Goal: Task Accomplishment & Management: Use online tool/utility

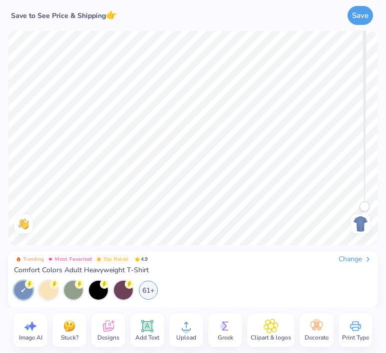
click at [107, 337] on span "Designs" at bounding box center [108, 338] width 22 height 8
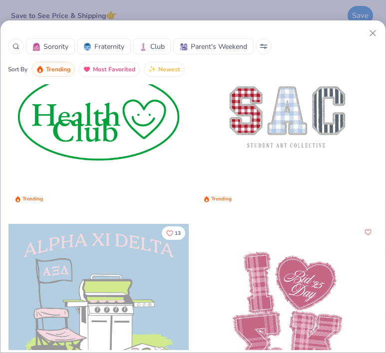
scroll to position [4997, 0]
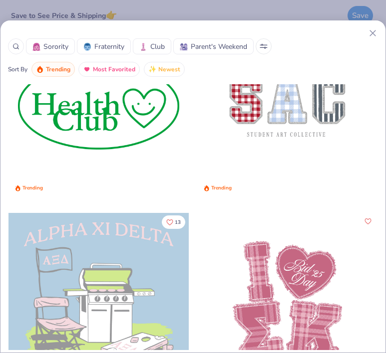
click at [236, 144] on div at bounding box center [287, 106] width 180 height 180
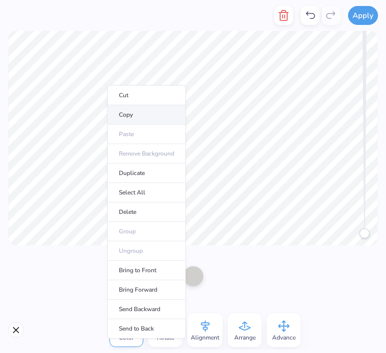
click at [135, 113] on li "Copy" at bounding box center [146, 114] width 78 height 19
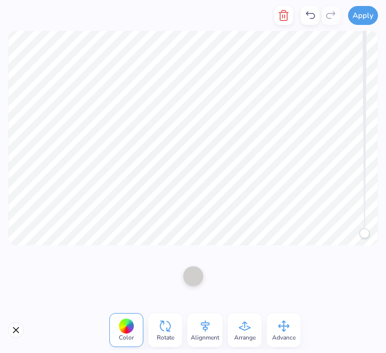
click at [161, 27] on div "Apply Color Rotate Alignment Arrange Advance Trending Most Favorited Top Rated …" at bounding box center [193, 176] width 386 height 353
click at [280, 18] on icon "button" at bounding box center [283, 15] width 7 height 10
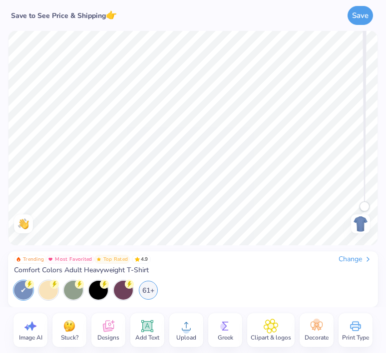
click at [102, 332] on icon at bounding box center [108, 326] width 15 height 15
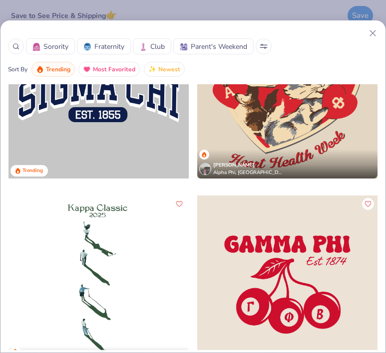
scroll to position [8564, 0]
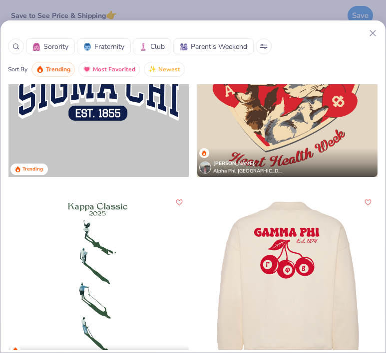
click at [291, 249] on div at bounding box center [287, 284] width 180 height 180
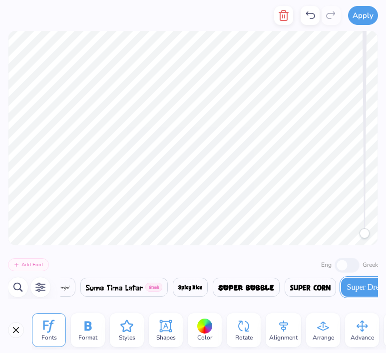
scroll to position [0, 0]
type textarea "N"
type textarea "MU NSSLHA"
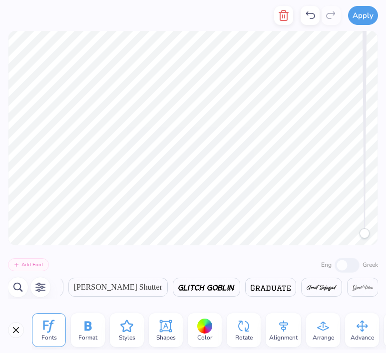
scroll to position [0, 8419]
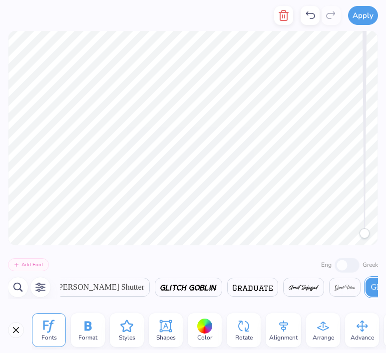
type textarea "S"
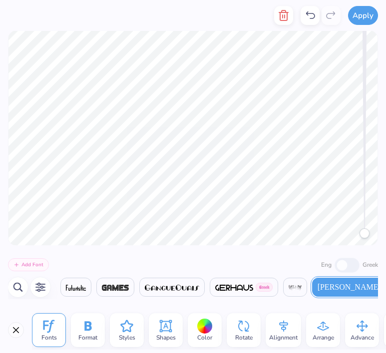
scroll to position [0, 1]
type textarea "Est. 1994"
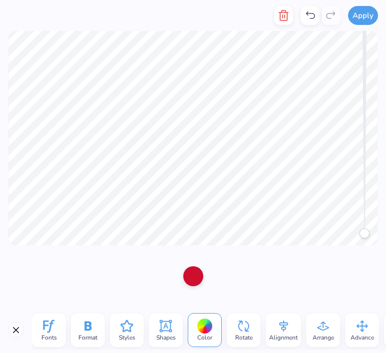
type textarea "l"
type textarea "p"
type textarea "S"
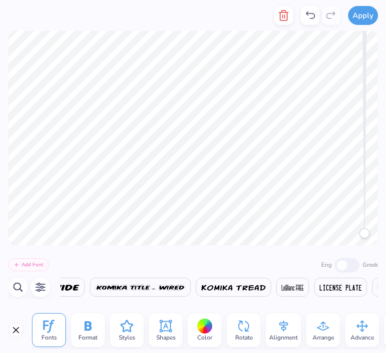
scroll to position [0, 11985]
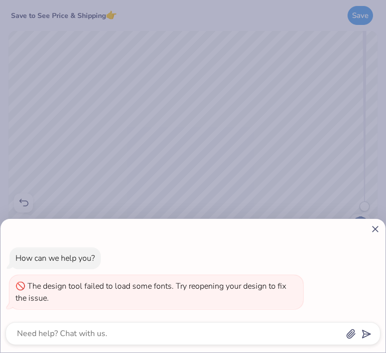
click at [375, 232] on icon at bounding box center [375, 229] width 10 height 10
type textarea "x"
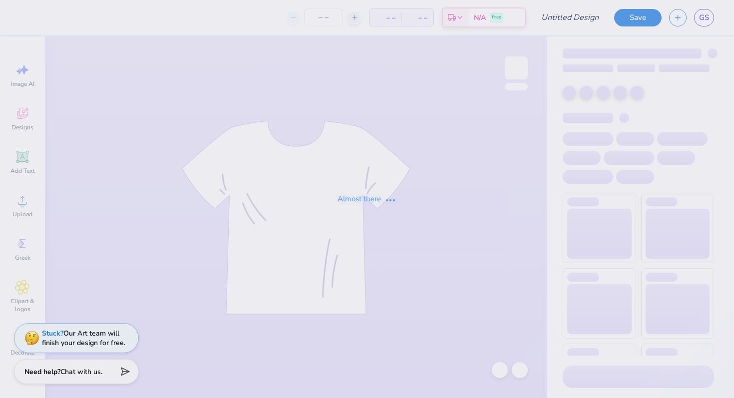
type input "NSSLHA - Basic Sweatshirt"
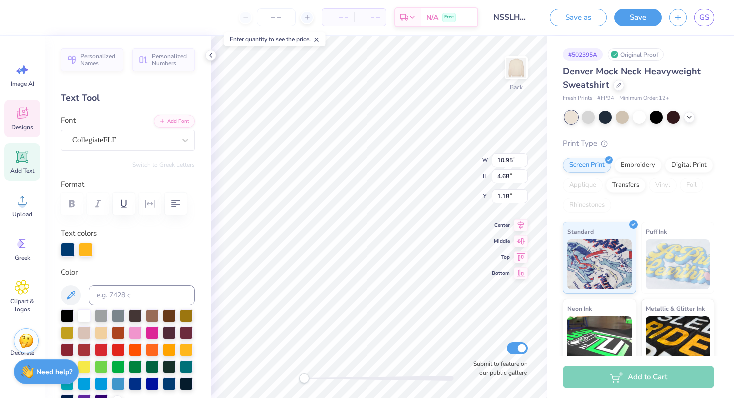
scroll to position [0, 0]
type textarea "Marquette Sppa"
type textarea "Marquette SPPA"
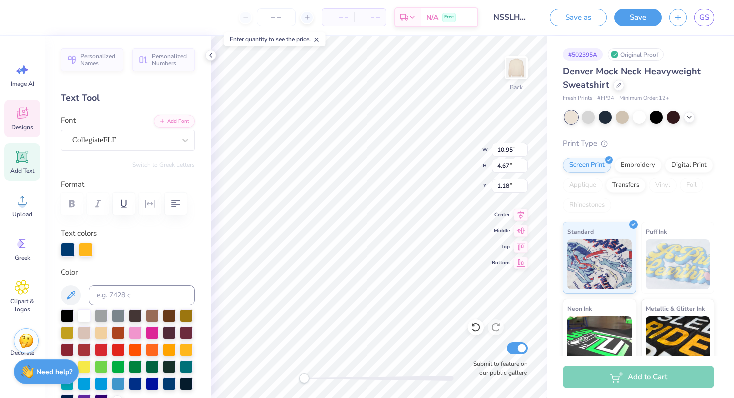
type textarea "Marquette sppa"
click at [101, 331] on div at bounding box center [101, 331] width 13 height 13
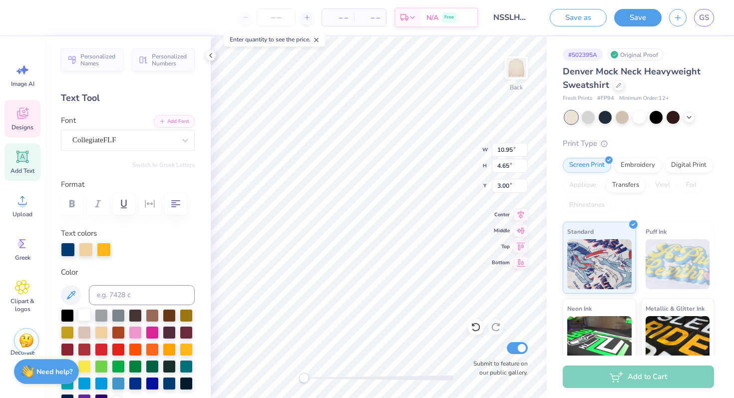
click at [86, 313] on div at bounding box center [84, 314] width 13 height 13
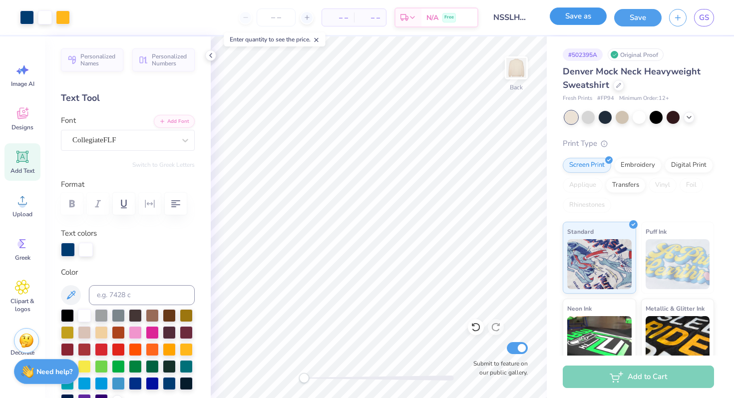
click at [584, 16] on button "Save as" at bounding box center [577, 15] width 57 height 17
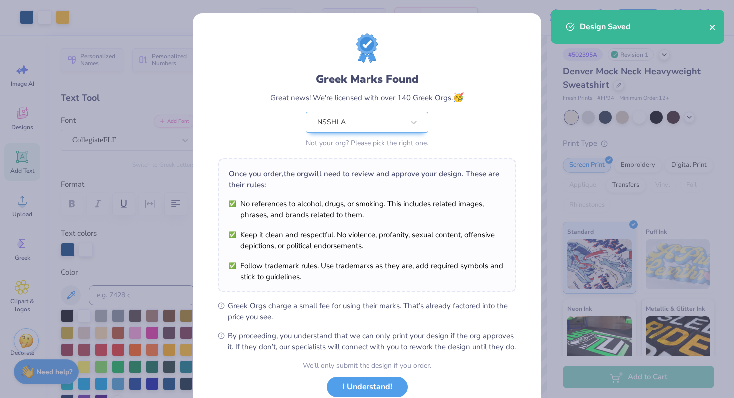
click at [710, 27] on icon "close" at bounding box center [711, 27] width 5 height 5
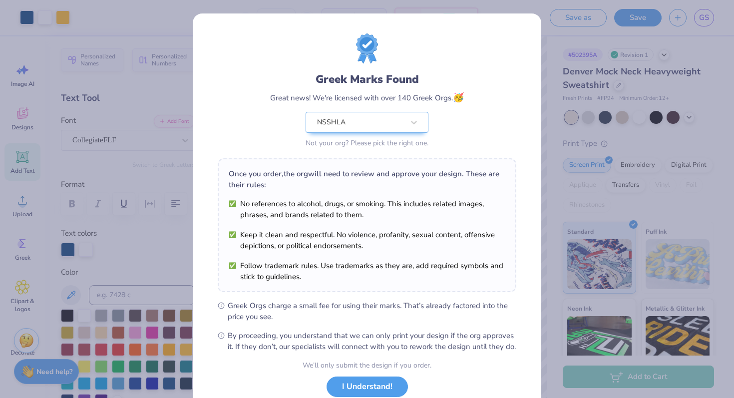
click at [533, 24] on div "Greek Marks Found Great news! We're licensed with over 140 Greek Orgs. 🥳 NSSHLA…" at bounding box center [367, 227] width 348 height 429
click at [380, 394] on button "I Understand!" at bounding box center [366, 384] width 81 height 20
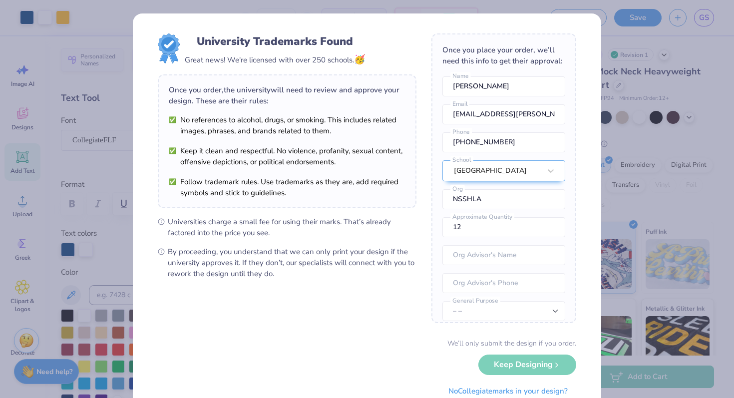
click at [527, 364] on div "We’ll only submit the design if you order. Keep Designing No Collegiate marks i…" at bounding box center [367, 369] width 418 height 63
click at [696, 228] on div "University Trademarks Found Great news! We're licensed with over 250 schools. 🥳…" at bounding box center [367, 199] width 734 height 398
click at [179, 43] on img at bounding box center [169, 48] width 22 height 30
click at [643, 57] on div "University Trademarks Found Great news! We're licensed with over 250 schools. 🥳…" at bounding box center [367, 199] width 734 height 398
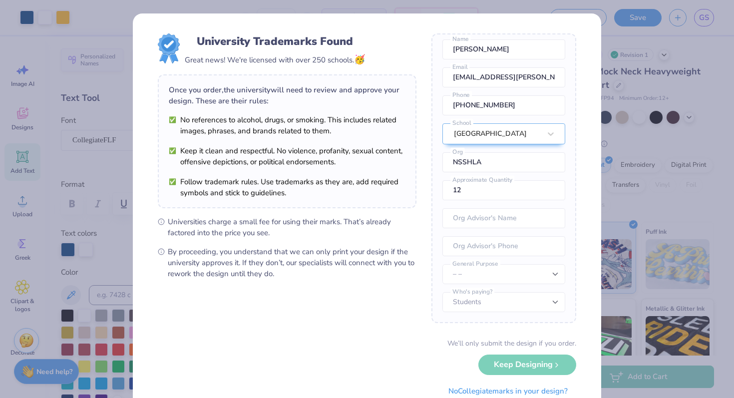
scroll to position [36, 0]
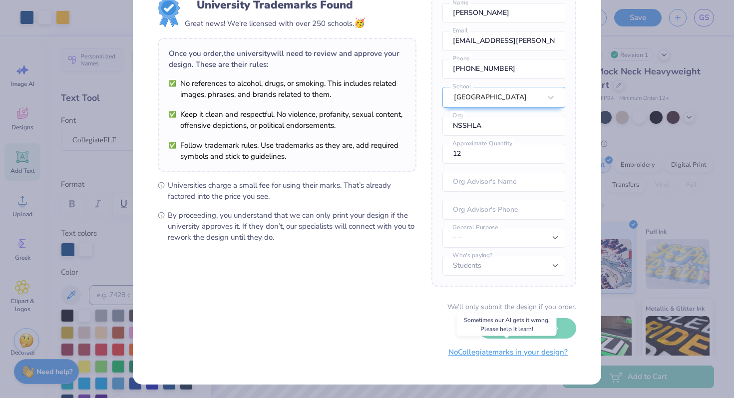
click at [520, 355] on button "No Collegiate marks in your design?" at bounding box center [508, 352] width 136 height 20
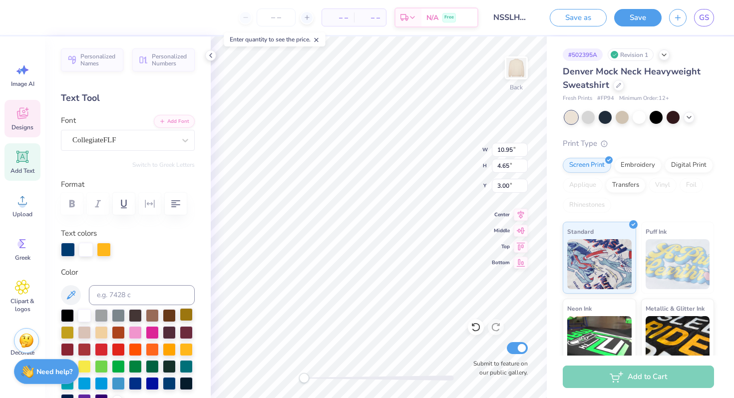
scroll to position [0, 1]
click at [117, 382] on div at bounding box center [118, 382] width 13 height 13
click at [103, 334] on div at bounding box center [101, 331] width 13 height 13
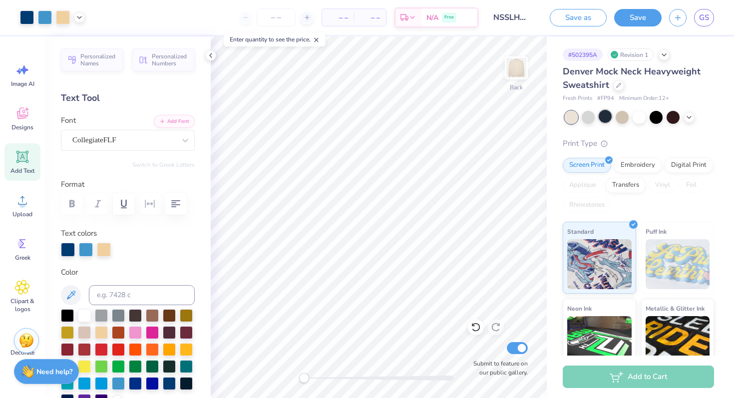
click at [607, 117] on div at bounding box center [604, 116] width 13 height 13
click at [586, 120] on div at bounding box center [587, 116] width 13 height 13
click at [601, 118] on div at bounding box center [604, 116] width 13 height 13
click at [645, 121] on div at bounding box center [638, 117] width 149 height 13
click at [643, 118] on div at bounding box center [638, 116] width 13 height 13
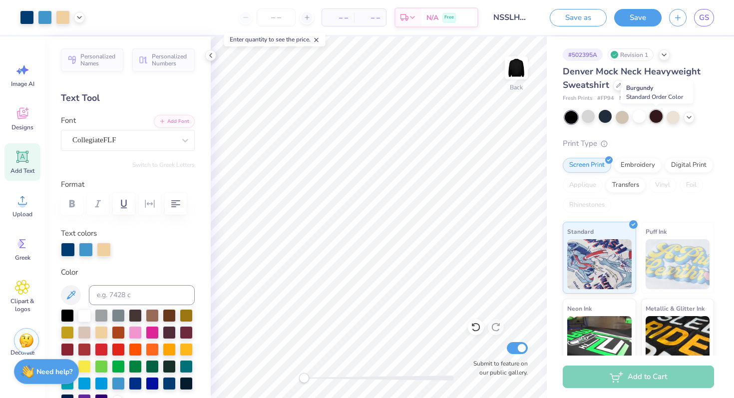
click at [654, 117] on div at bounding box center [655, 116] width 13 height 13
click at [591, 122] on div at bounding box center [587, 116] width 13 height 13
click at [605, 120] on div at bounding box center [604, 116] width 13 height 13
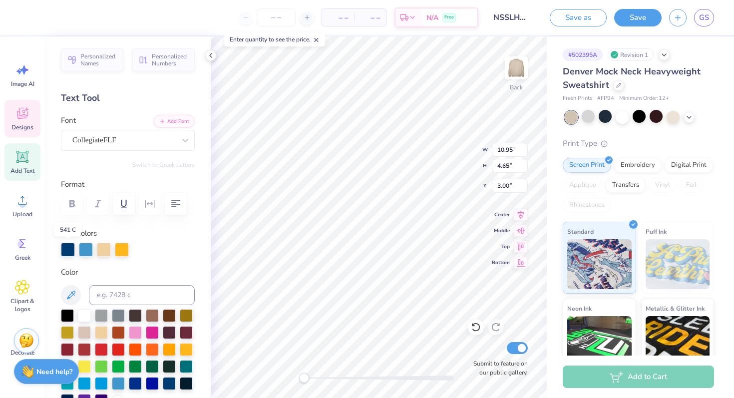
click at [71, 247] on div at bounding box center [68, 250] width 14 height 14
click at [69, 250] on div at bounding box center [68, 250] width 14 height 14
click at [66, 252] on div at bounding box center [68, 250] width 14 height 14
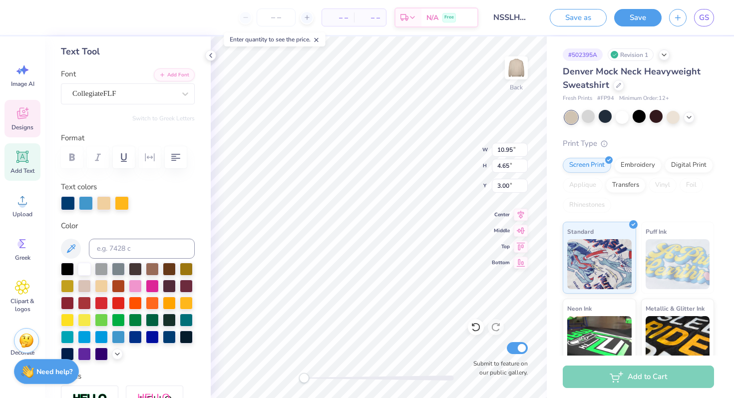
scroll to position [52, 0]
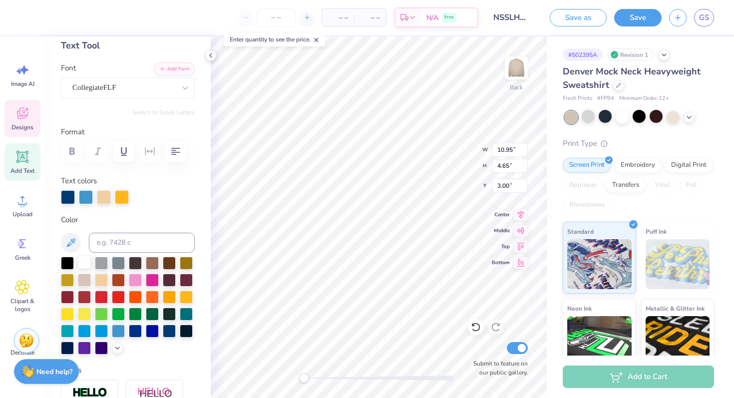
click at [85, 261] on div at bounding box center [84, 261] width 13 height 13
click at [69, 201] on div at bounding box center [68, 197] width 14 height 14
click at [68, 197] on div at bounding box center [68, 197] width 14 height 14
click at [66, 193] on div at bounding box center [68, 197] width 14 height 14
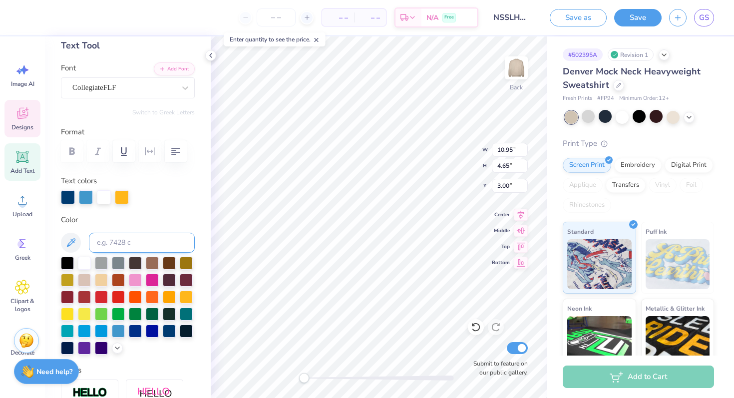
click at [147, 242] on input at bounding box center [142, 243] width 106 height 20
type input "541c"
type textarea "sppa"
click at [146, 240] on input at bounding box center [142, 243] width 106 height 20
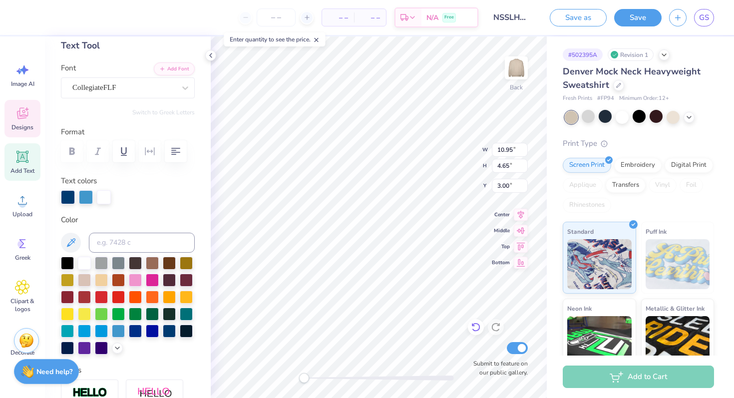
click at [475, 329] on icon at bounding box center [476, 327] width 10 height 10
click at [123, 239] on input at bounding box center [142, 243] width 106 height 20
type input "541c"
type input "11.90"
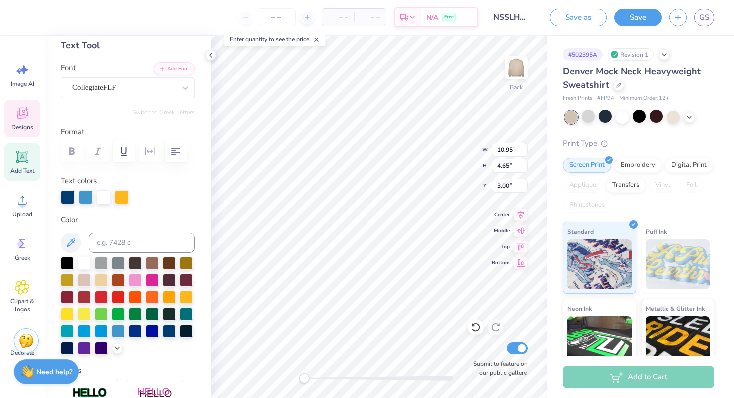
type input "5.06"
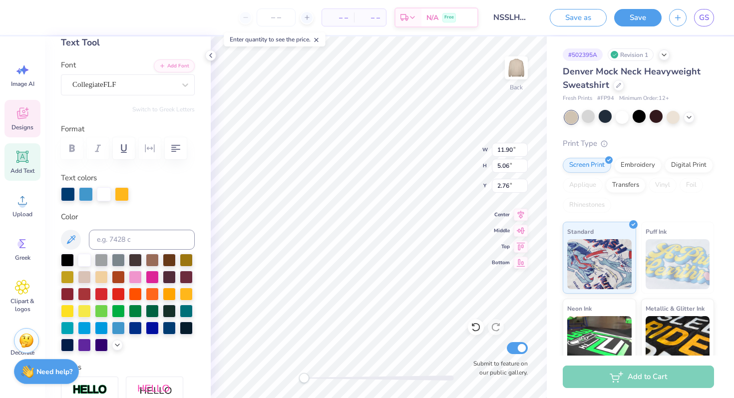
scroll to position [0, 0]
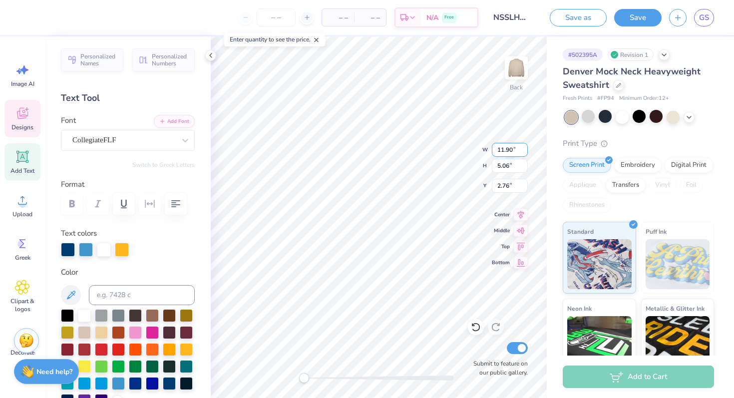
click at [521, 147] on input "11.91" at bounding box center [510, 150] width 36 height 14
click at [521, 147] on input "11.92" at bounding box center [510, 150] width 36 height 14
click at [521, 147] on input "11.93" at bounding box center [510, 150] width 36 height 14
click at [521, 147] on input "11.94" at bounding box center [510, 150] width 36 height 14
click at [521, 147] on input "11.95" at bounding box center [510, 150] width 36 height 14
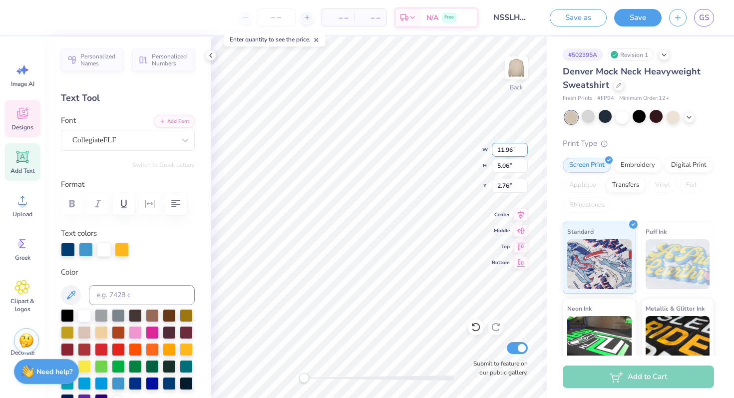
click at [521, 147] on input "11.96" at bounding box center [510, 150] width 36 height 14
click at [521, 147] on input "11.97" at bounding box center [510, 150] width 36 height 14
click at [521, 147] on input "11.98" at bounding box center [510, 150] width 36 height 14
click at [521, 147] on input "11.99" at bounding box center [510, 150] width 36 height 14
click at [521, 147] on input "12" at bounding box center [510, 150] width 36 height 14
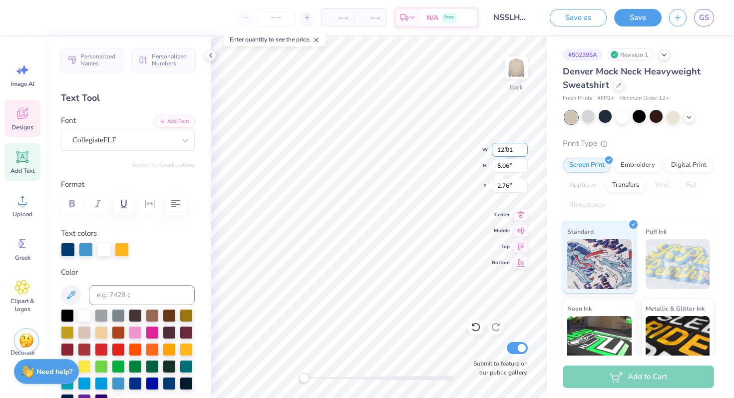
click at [521, 147] on input "12.01" at bounding box center [510, 150] width 36 height 14
click at [521, 147] on input "12.02" at bounding box center [510, 150] width 36 height 14
click at [521, 147] on input "12.03" at bounding box center [510, 150] width 36 height 14
click at [521, 147] on input "12.04" at bounding box center [510, 150] width 36 height 14
click at [521, 147] on input "12.05" at bounding box center [510, 150] width 36 height 14
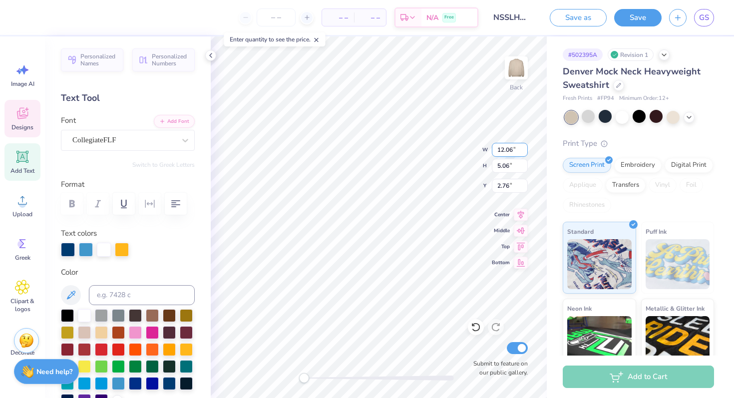
click at [521, 147] on input "12.06" at bounding box center [510, 150] width 36 height 14
click at [521, 147] on input "12.07" at bounding box center [510, 150] width 36 height 14
click at [521, 147] on input "12.08" at bounding box center [510, 150] width 36 height 14
click at [521, 147] on input "12.09" at bounding box center [510, 150] width 36 height 14
click at [521, 147] on input "12.1" at bounding box center [510, 150] width 36 height 14
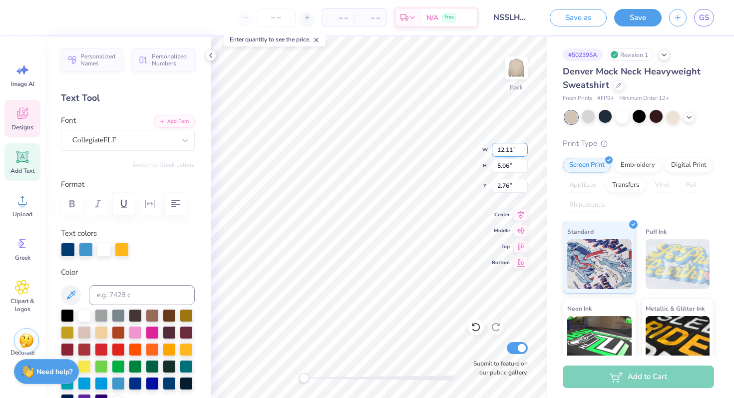
click at [521, 147] on input "12.11" at bounding box center [510, 150] width 36 height 14
click at [521, 147] on input "12.12" at bounding box center [510, 150] width 36 height 14
click at [521, 147] on input "12.13" at bounding box center [510, 150] width 36 height 14
click at [521, 147] on input "12.14" at bounding box center [510, 150] width 36 height 14
type input "12.15"
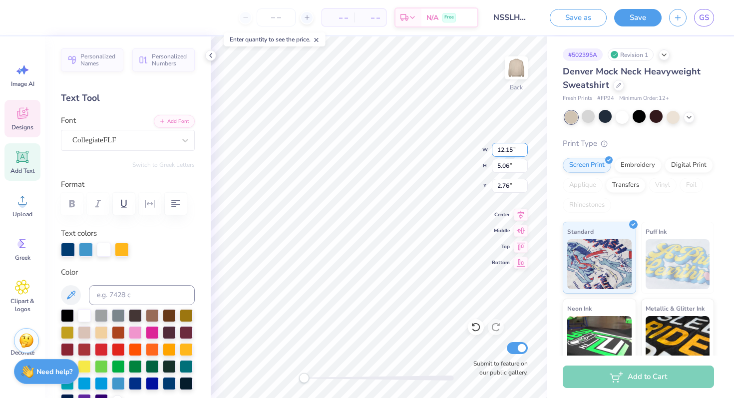
click at [521, 147] on input "12.15" at bounding box center [510, 150] width 36 height 14
click at [523, 163] on input "5.07" at bounding box center [510, 166] width 36 height 14
type input "5.08"
click at [523, 163] on input "5.08" at bounding box center [510, 166] width 36 height 14
type input "2.71"
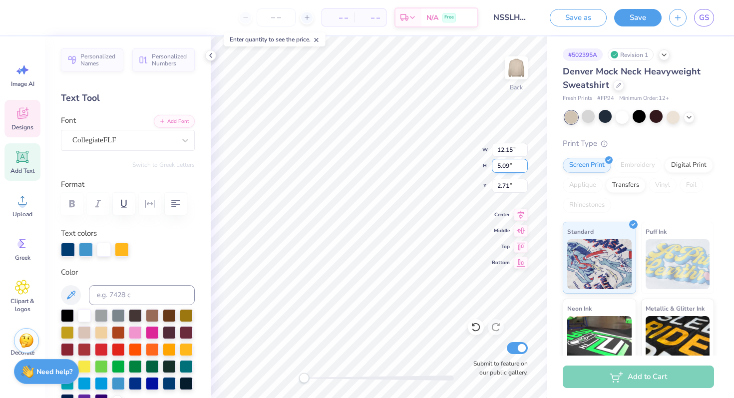
click at [523, 163] on input "5.09" at bounding box center [510, 166] width 36 height 14
click at [523, 163] on input "5.1" at bounding box center [510, 166] width 36 height 14
click at [523, 163] on input "5.11" at bounding box center [510, 166] width 36 height 14
click at [523, 163] on input "5.12" at bounding box center [510, 166] width 36 height 14
click at [523, 163] on input "5.13" at bounding box center [510, 166] width 36 height 14
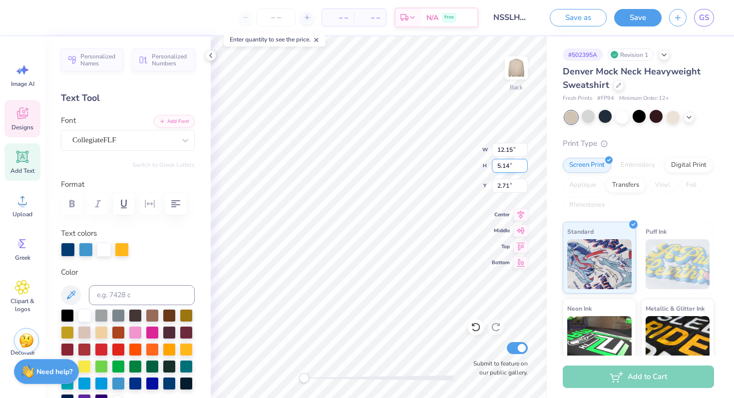
click at [523, 163] on input "5.14" at bounding box center [510, 166] width 36 height 14
click at [523, 163] on input "5.15" at bounding box center [510, 166] width 36 height 14
click at [523, 163] on input "5.16" at bounding box center [510, 166] width 36 height 14
click at [523, 163] on input "5.17" at bounding box center [510, 166] width 36 height 14
click at [523, 163] on input "5.18" at bounding box center [510, 166] width 36 height 14
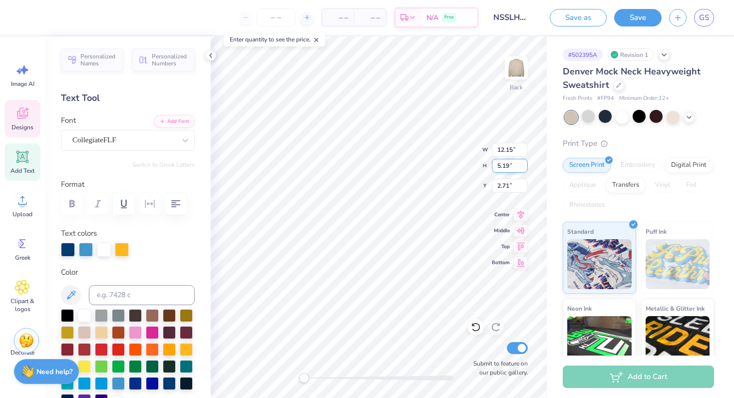
click at [523, 163] on input "5.19" at bounding box center [510, 166] width 36 height 14
click at [523, 163] on input "5.2" at bounding box center [510, 166] width 36 height 14
click at [523, 162] on input "5.21" at bounding box center [510, 166] width 36 height 14
type input "5.22"
click at [523, 162] on input "5.22" at bounding box center [510, 166] width 36 height 14
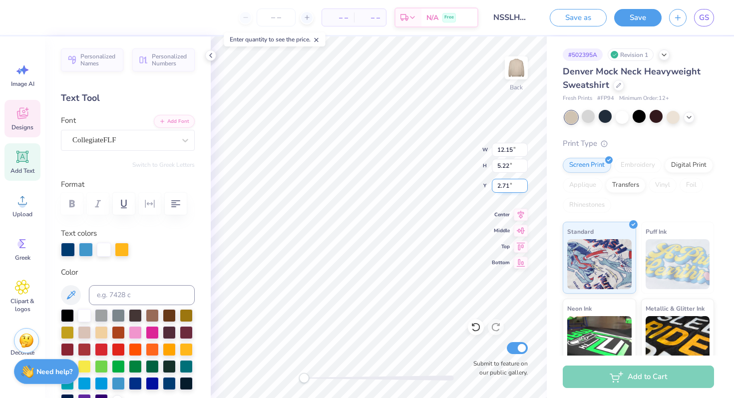
type input "12.28"
type input "2.68"
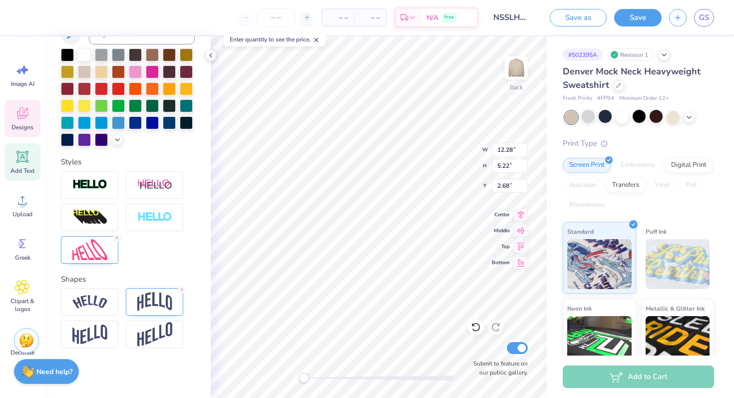
scroll to position [0, 0]
click at [522, 167] on input "5.21" at bounding box center [510, 166] width 36 height 14
click at [522, 167] on input "5.2" at bounding box center [510, 166] width 36 height 14
click at [522, 167] on input "5.19" at bounding box center [510, 166] width 36 height 14
click at [522, 167] on input "5.18" at bounding box center [510, 166] width 36 height 14
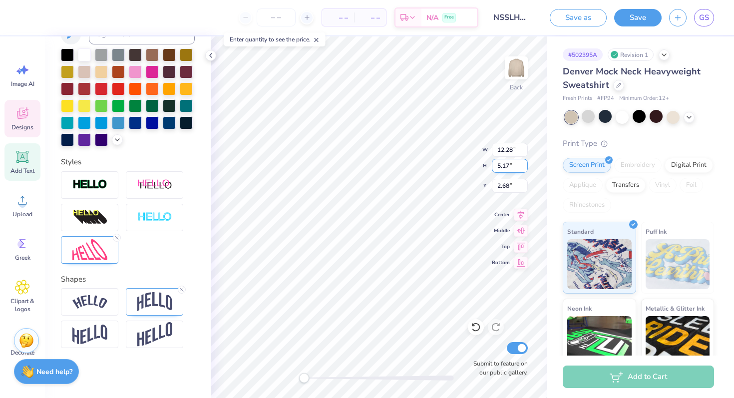
click at [522, 167] on input "5.17" at bounding box center [510, 166] width 36 height 14
type input "5.16"
click at [522, 167] on input "5.16" at bounding box center [510, 166] width 36 height 14
click at [522, 153] on input "12.27" at bounding box center [510, 150] width 36 height 14
click at [522, 153] on input "12.26" at bounding box center [510, 150] width 36 height 14
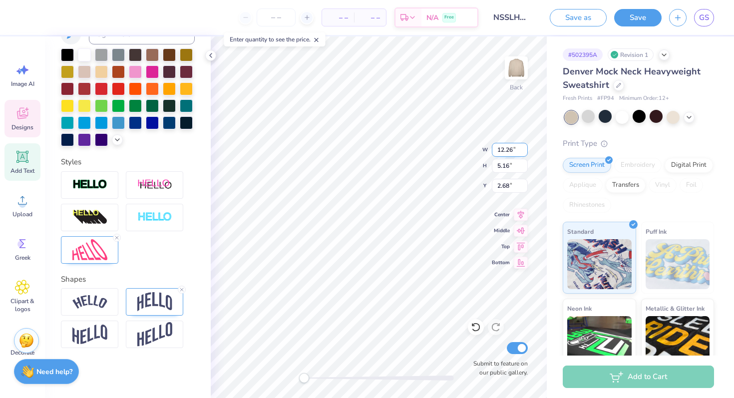
type input "12.25"
type input "2.71"
click at [522, 153] on input "12.25" at bounding box center [510, 150] width 36 height 14
click at [522, 153] on input "12.24" at bounding box center [510, 150] width 36 height 14
click at [522, 153] on input "12.23" at bounding box center [510, 150] width 36 height 14
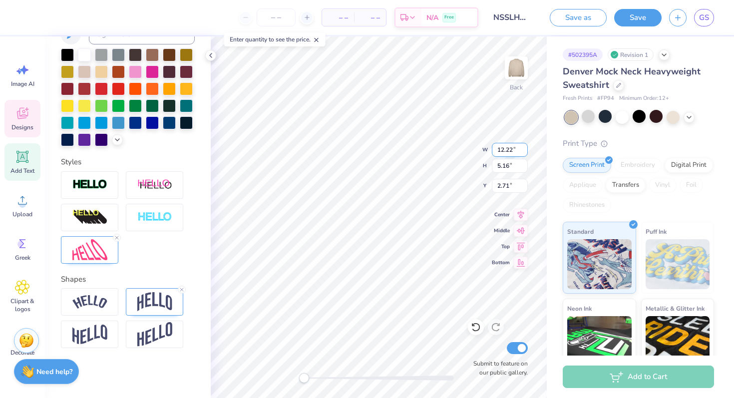
click at [522, 153] on input "12.22" at bounding box center [510, 150] width 36 height 14
type input "12.21"
click at [522, 153] on input "12.21" at bounding box center [510, 150] width 36 height 14
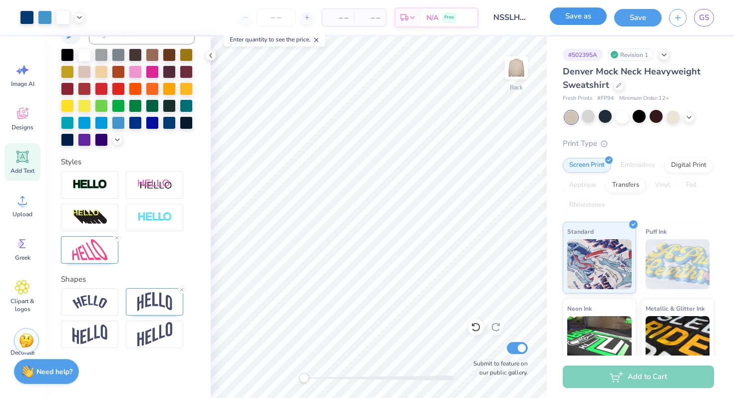
click at [567, 23] on button "Save as" at bounding box center [577, 15] width 57 height 17
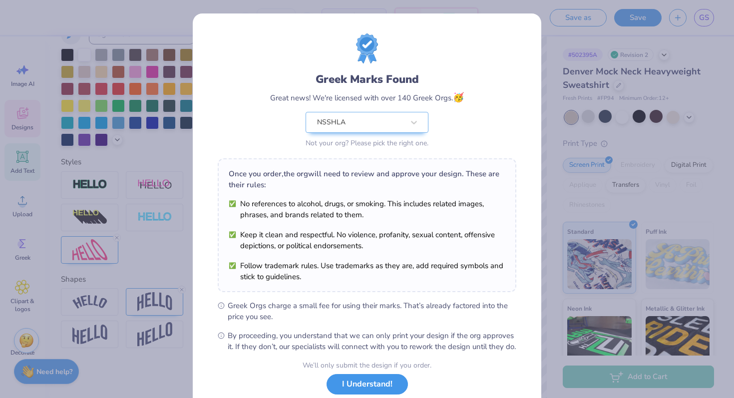
click at [377, 394] on button "I Understand!" at bounding box center [366, 384] width 81 height 20
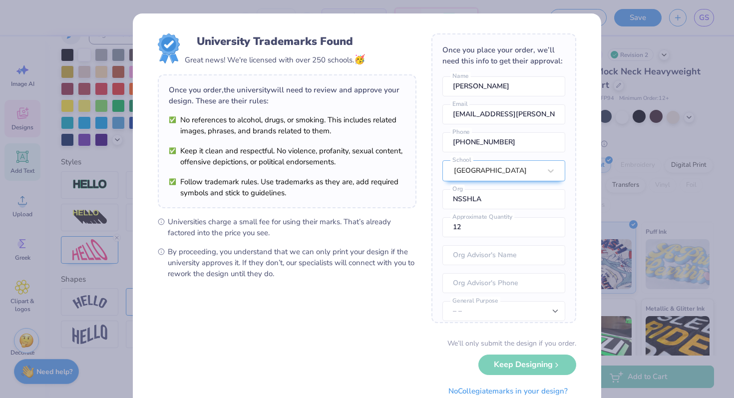
click at [627, 103] on div "University Trademarks Found Great news! We're licensed with over 250 schools. 🥳…" at bounding box center [367, 199] width 734 height 398
click at [505, 386] on button "No Collegiate marks in your design?" at bounding box center [508, 388] width 136 height 20
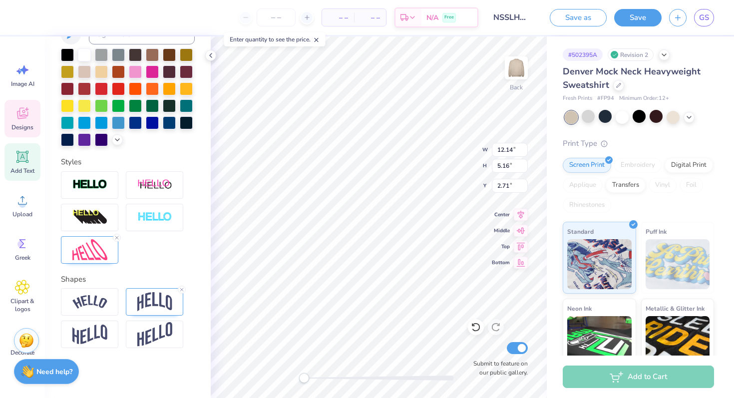
scroll to position [0, 2]
type textarea "MARQUETTE sppa"
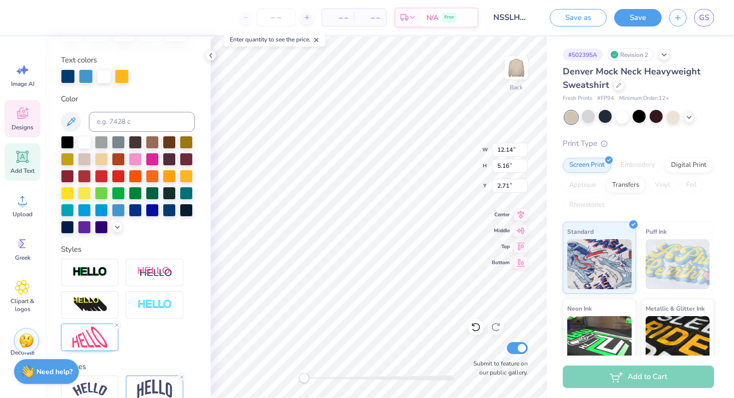
scroll to position [153, 0]
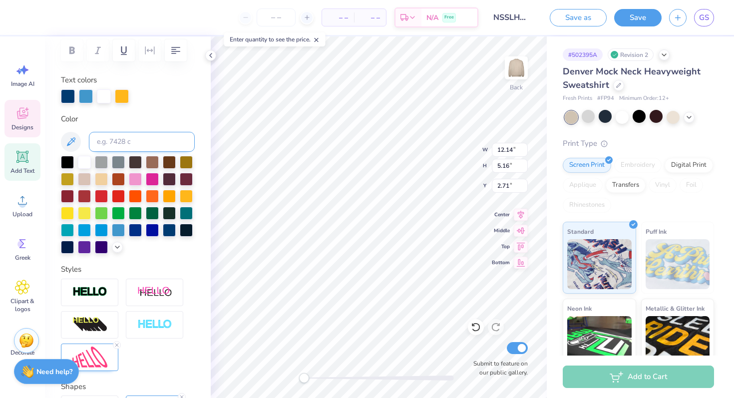
click at [132, 144] on input at bounding box center [142, 142] width 106 height 20
type input "541c"
type textarea "MARQUETTE sppa"
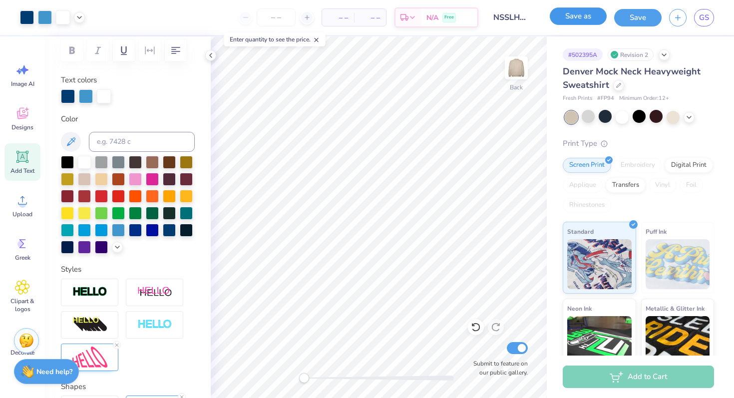
click at [588, 20] on button "Save as" at bounding box center [577, 15] width 57 height 17
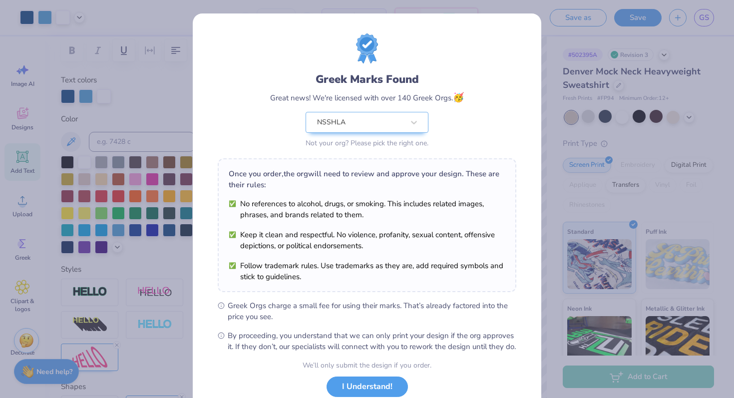
click at [537, 4] on div "Greek Marks Found Great news! We're licensed with over 140 Greek Orgs. 🥳 NSSHLA…" at bounding box center [367, 199] width 734 height 398
click at [359, 391] on button "I Understand!" at bounding box center [366, 384] width 81 height 20
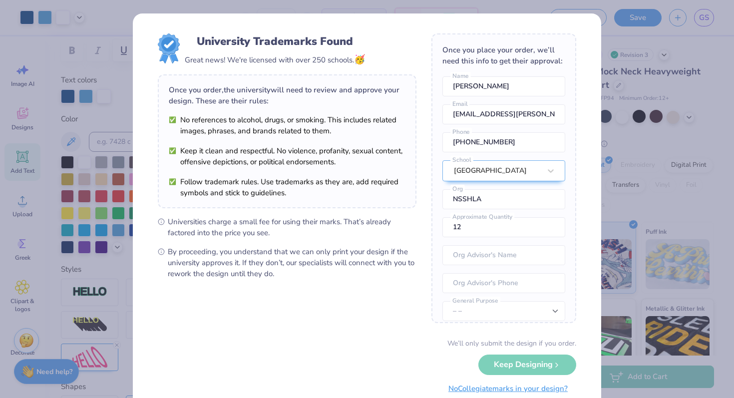
click at [482, 390] on button "No Collegiate marks in your design?" at bounding box center [508, 388] width 136 height 20
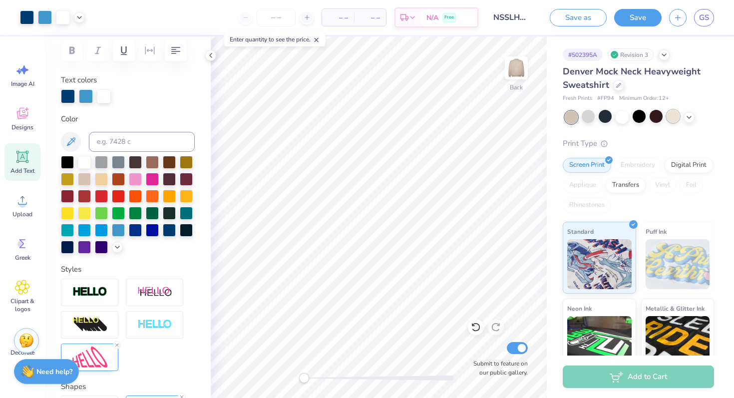
click at [671, 116] on div at bounding box center [672, 116] width 13 height 13
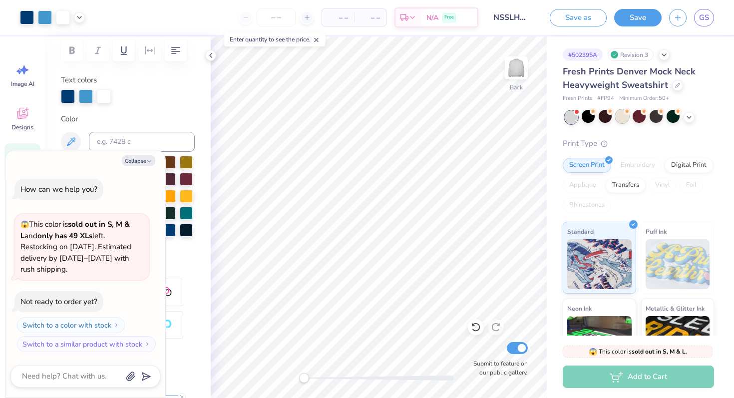
click at [620, 115] on div at bounding box center [621, 116] width 13 height 13
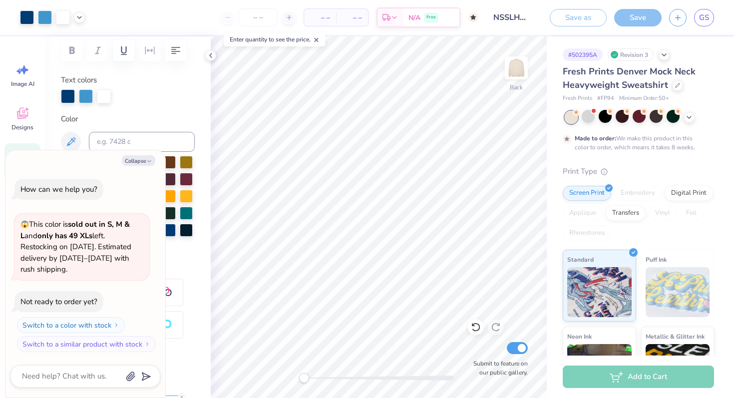
scroll to position [30, 0]
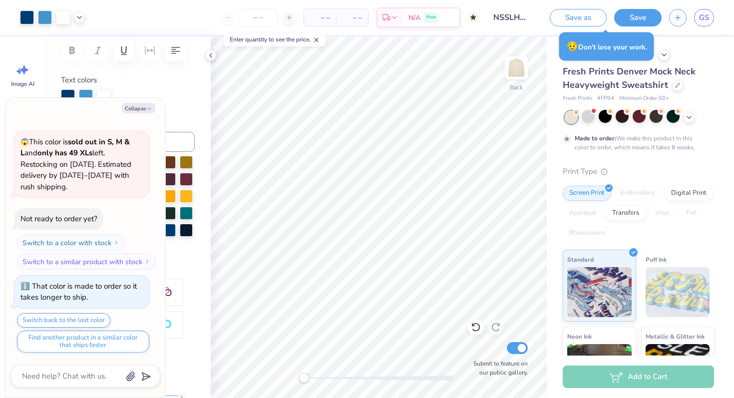
type textarea "x"
